Goal: Information Seeking & Learning: Learn about a topic

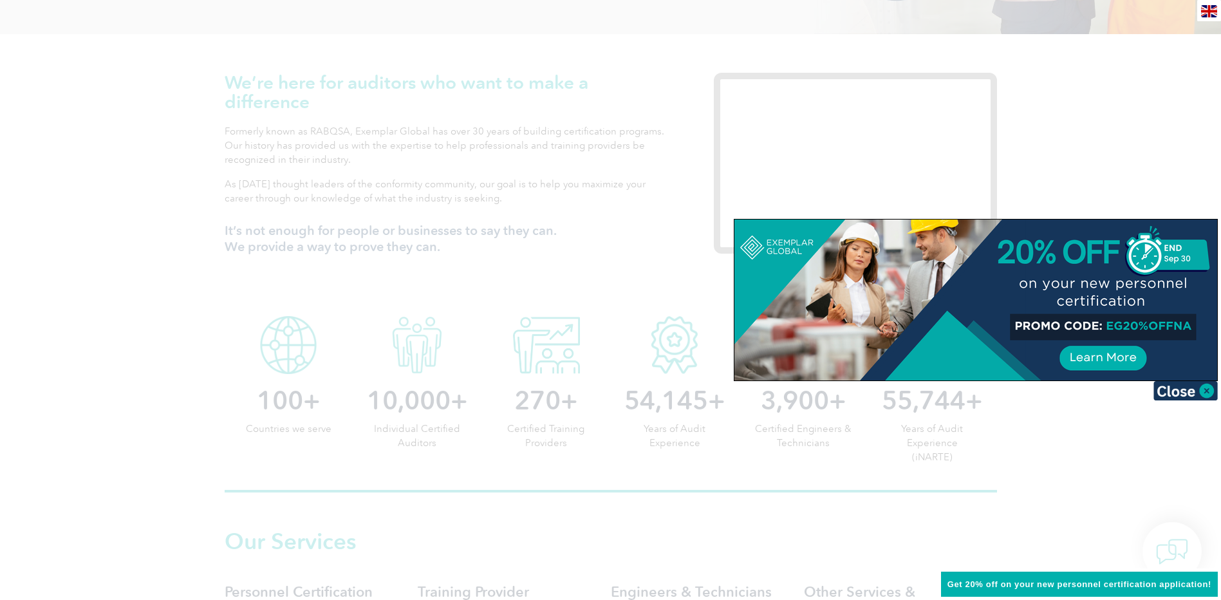
scroll to position [64, 0]
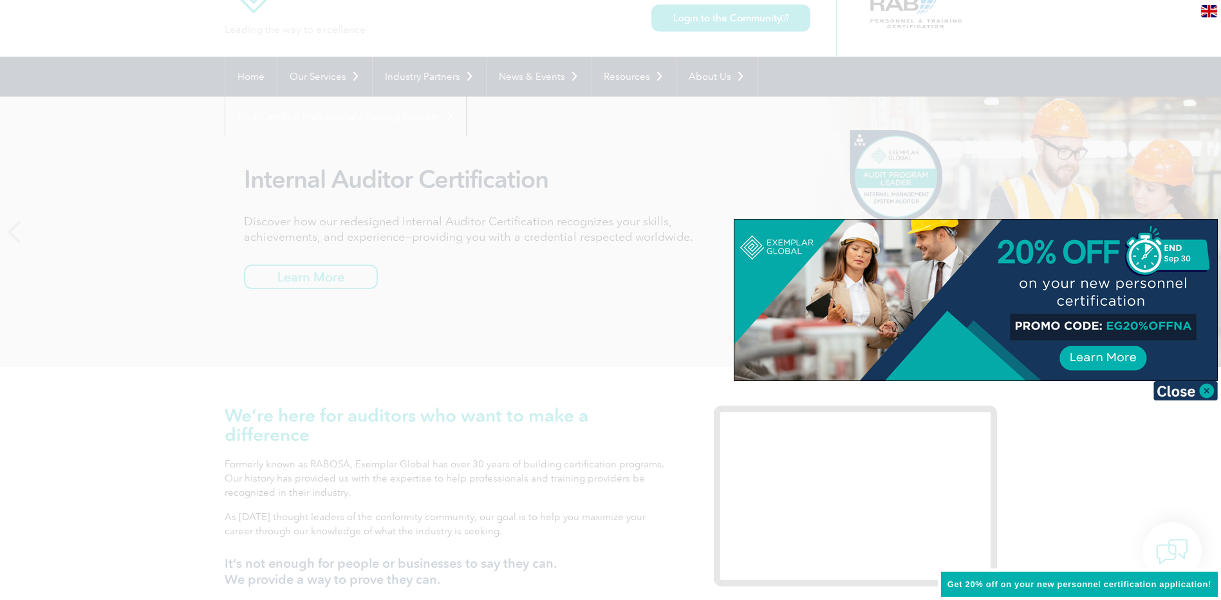
click at [1207, 389] on img at bounding box center [1185, 390] width 64 height 19
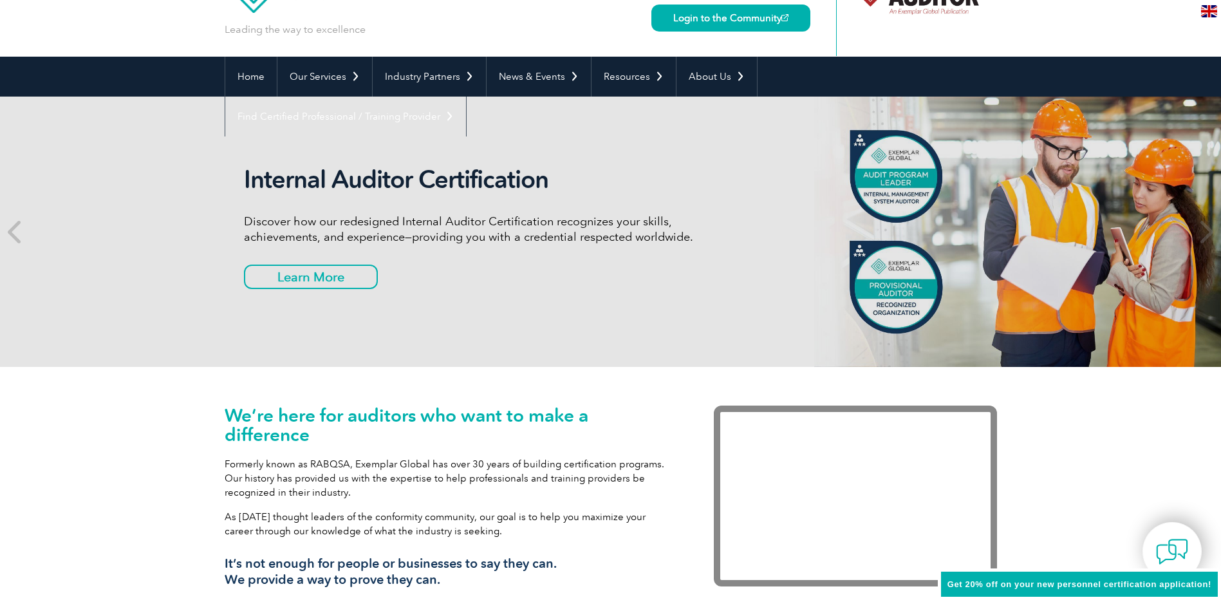
scroll to position [0, 0]
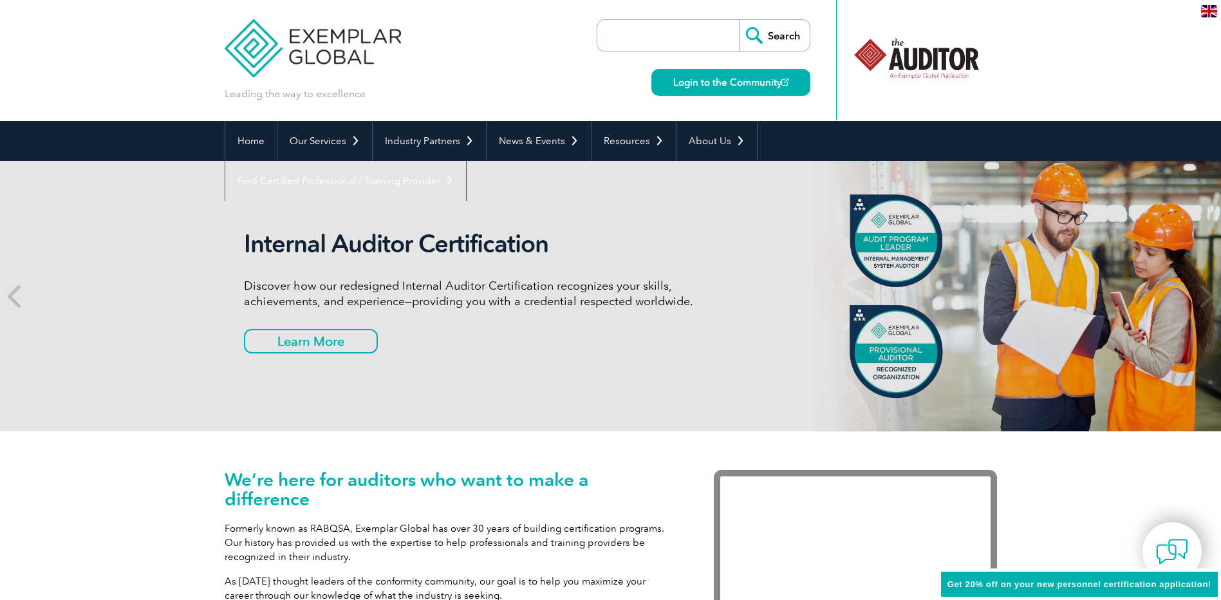
click at [639, 32] on input "search" at bounding box center [671, 35] width 135 height 31
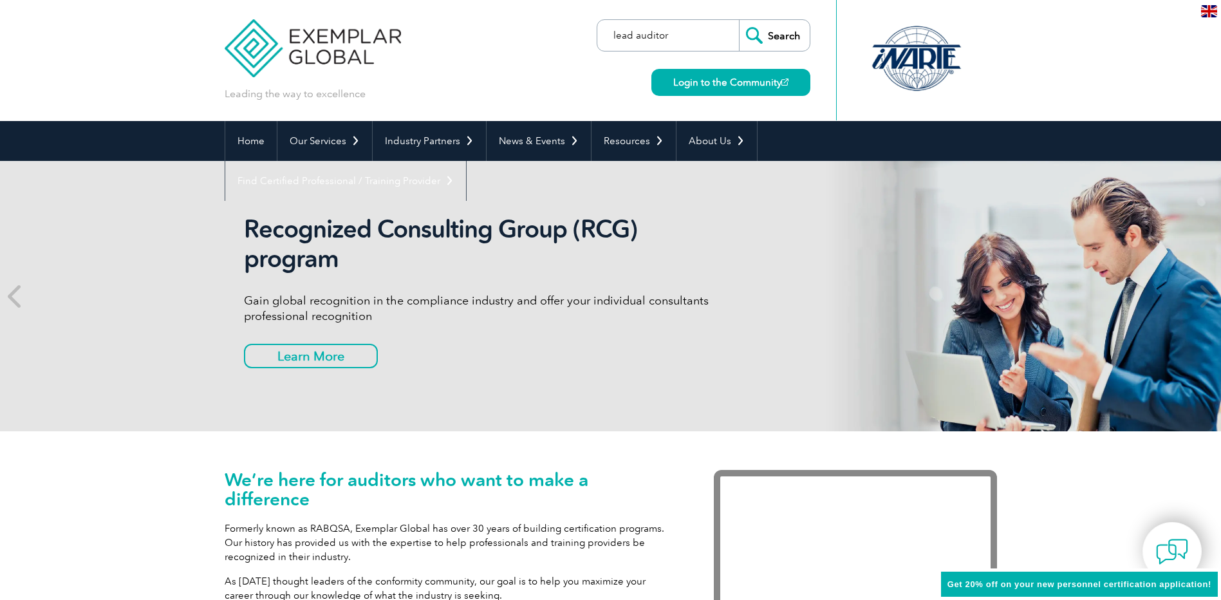
type input "lead auditor"
click at [739, 20] on input "Search" at bounding box center [774, 35] width 71 height 31
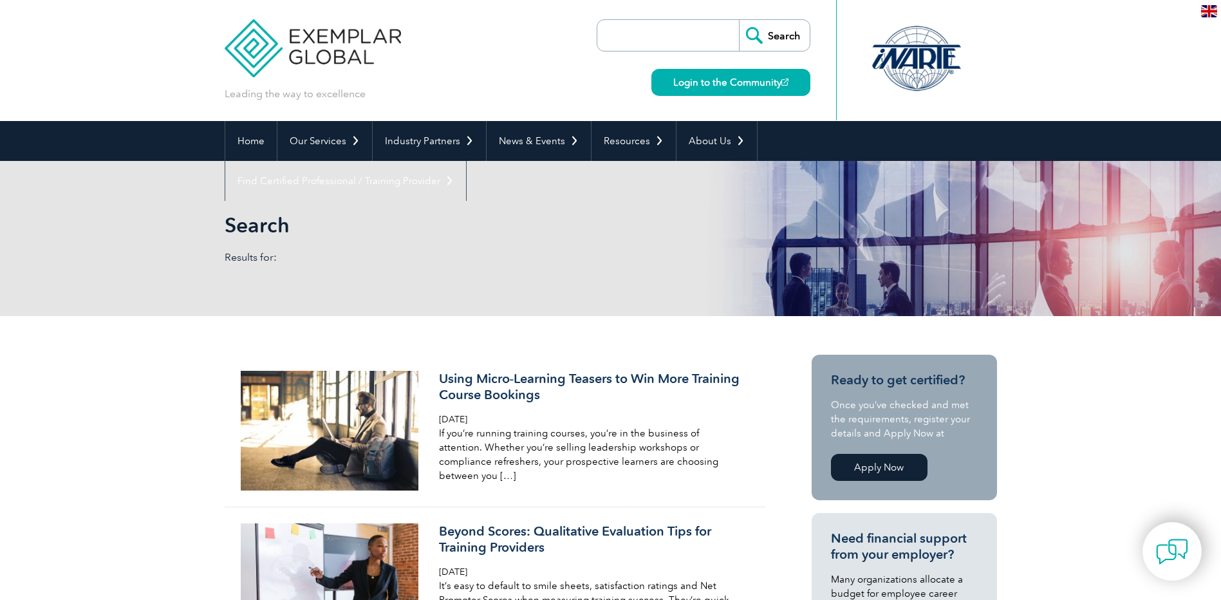
drag, startPoint x: 689, startPoint y: 40, endPoint x: 732, endPoint y: 91, distance: 66.7
click at [689, 41] on input "search" at bounding box center [671, 35] width 135 height 31
type input "lead audit food"
click at [739, 20] on input "Search" at bounding box center [774, 35] width 71 height 31
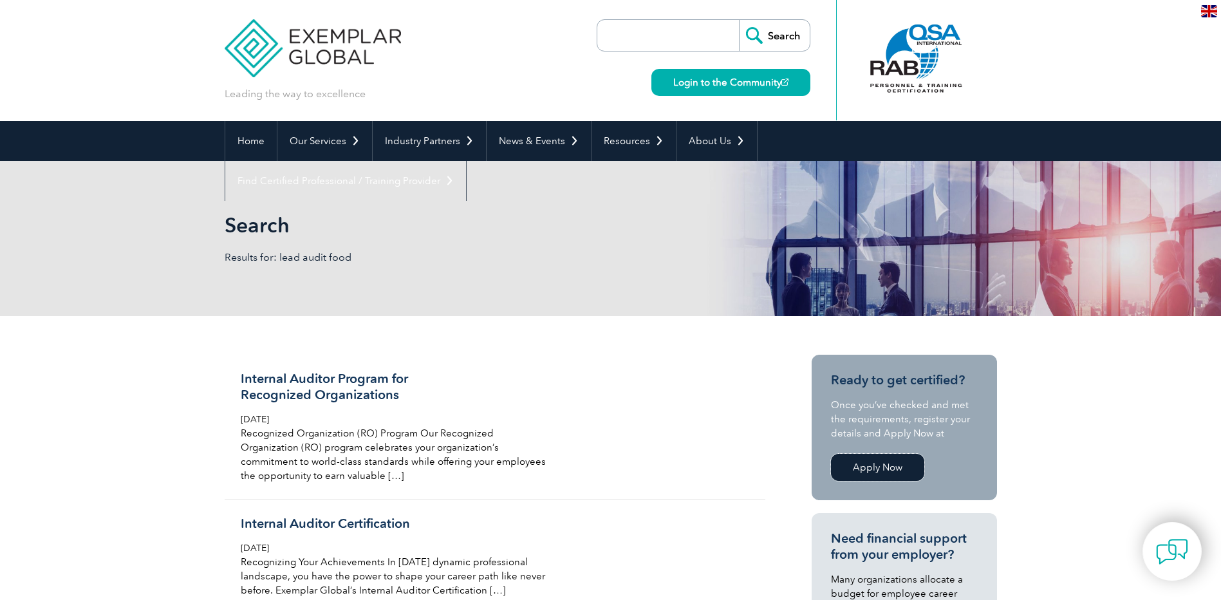
click at [872, 460] on link "Apply Now" at bounding box center [877, 467] width 93 height 27
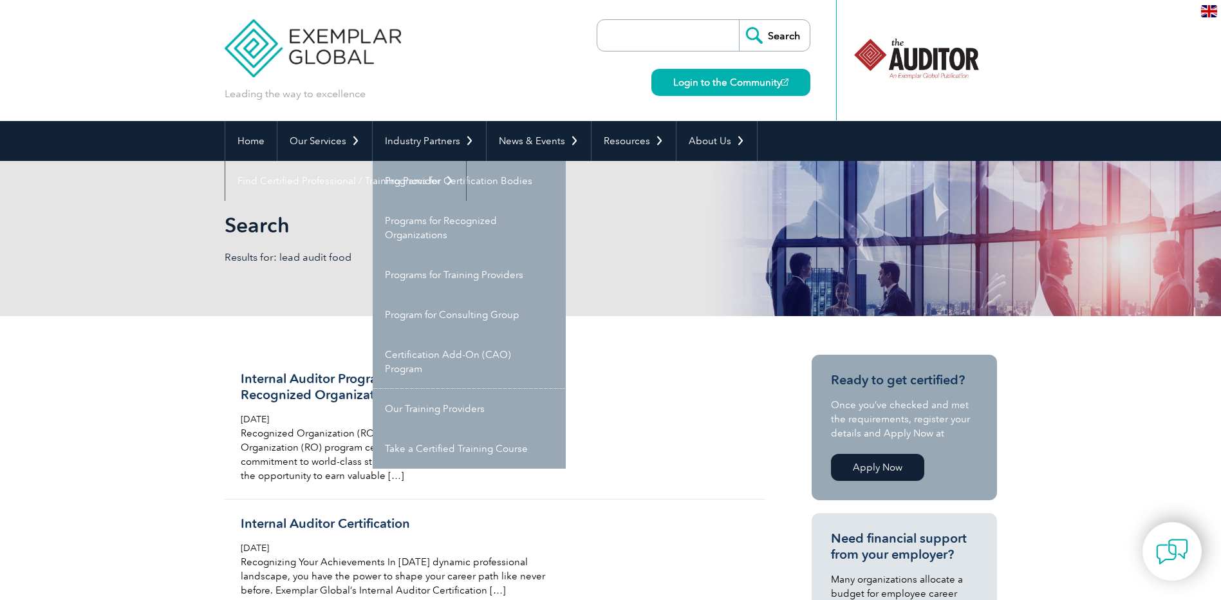
click at [488, 404] on link "Our Training Providers" at bounding box center [469, 409] width 193 height 40
